Goal: Information Seeking & Learning: Find specific fact

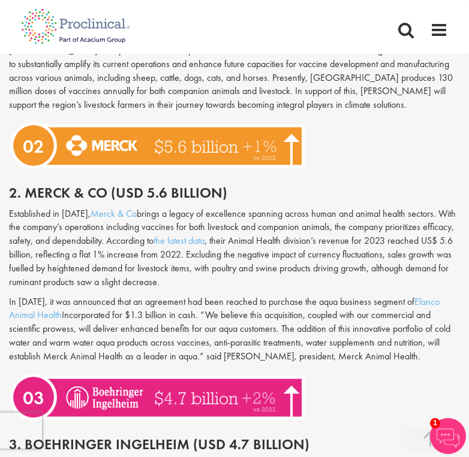
scroll to position [1138, 0]
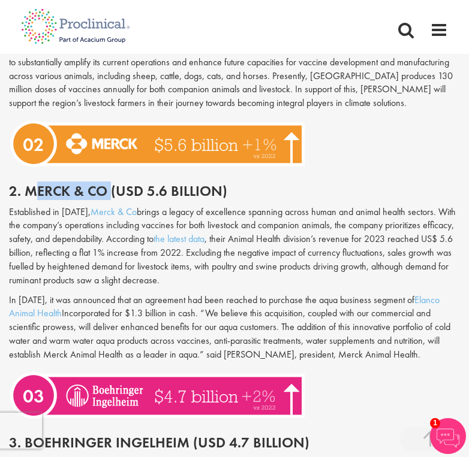
drag, startPoint x: 33, startPoint y: 178, endPoint x: 108, endPoint y: 177, distance: 75.5
click at [108, 183] on h2 "2. Merck & Co (USD 5.6 billion)" at bounding box center [234, 191] width 451 height 16
drag, startPoint x: 108, startPoint y: 176, endPoint x: 25, endPoint y: 175, distance: 83.3
click at [25, 183] on h2 "2. Merck & Co (USD 5.6 billion)" at bounding box center [234, 191] width 451 height 16
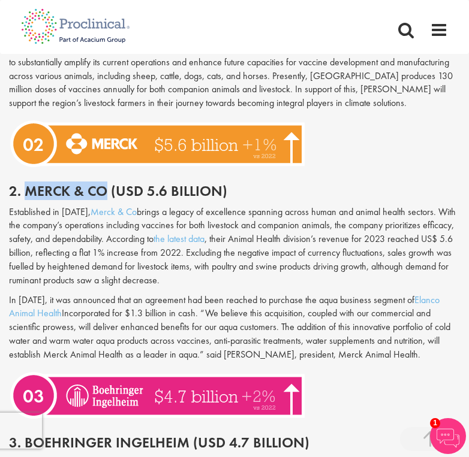
copy h2 "Merck & Co"
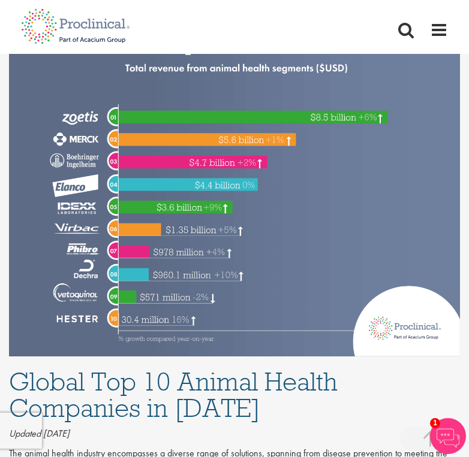
scroll to position [338, 0]
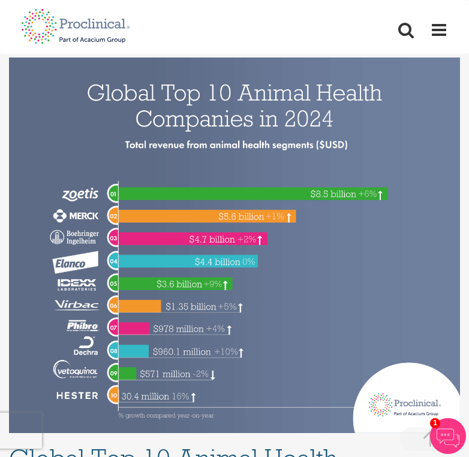
scroll to position [281, 0]
